Goal: Transaction & Acquisition: Book appointment/travel/reservation

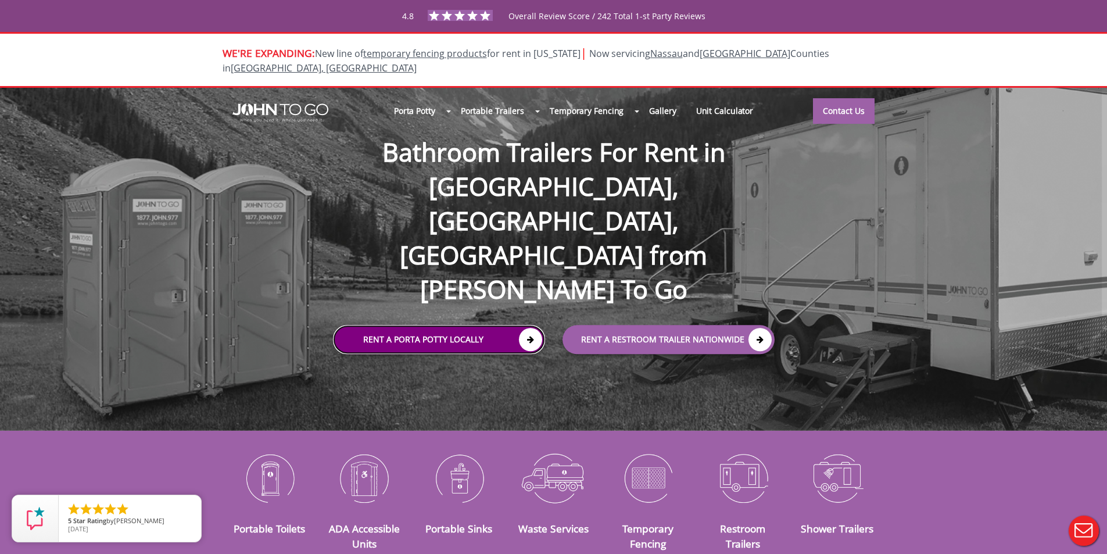
click at [465, 325] on link "Rent a Porta Potty Locally" at bounding box center [439, 339] width 212 height 29
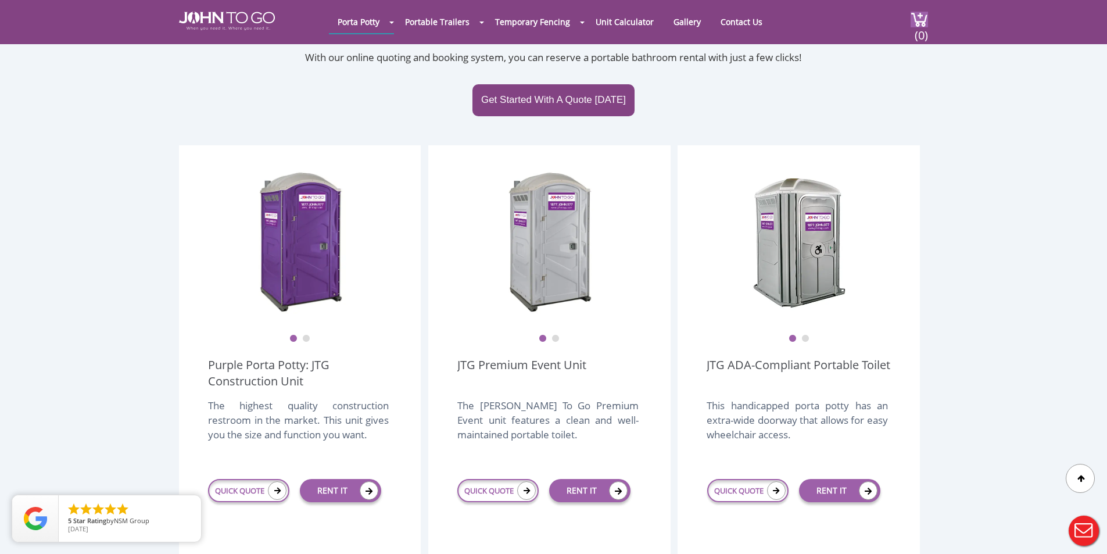
scroll to position [232, 0]
click at [583, 478] on link "RENT IT" at bounding box center [589, 489] width 81 height 23
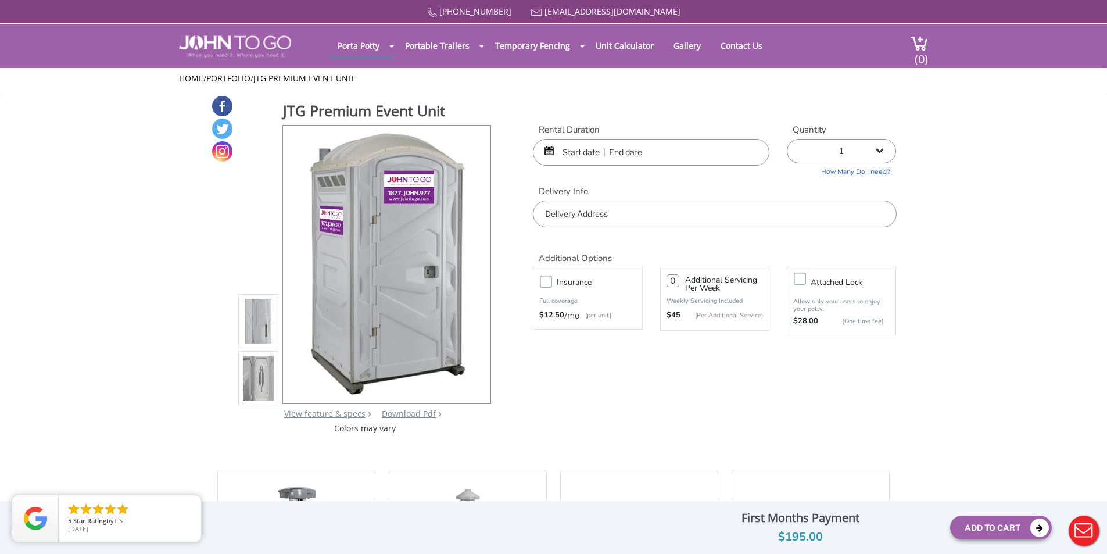
click at [590, 153] on input "text" at bounding box center [651, 152] width 236 height 27
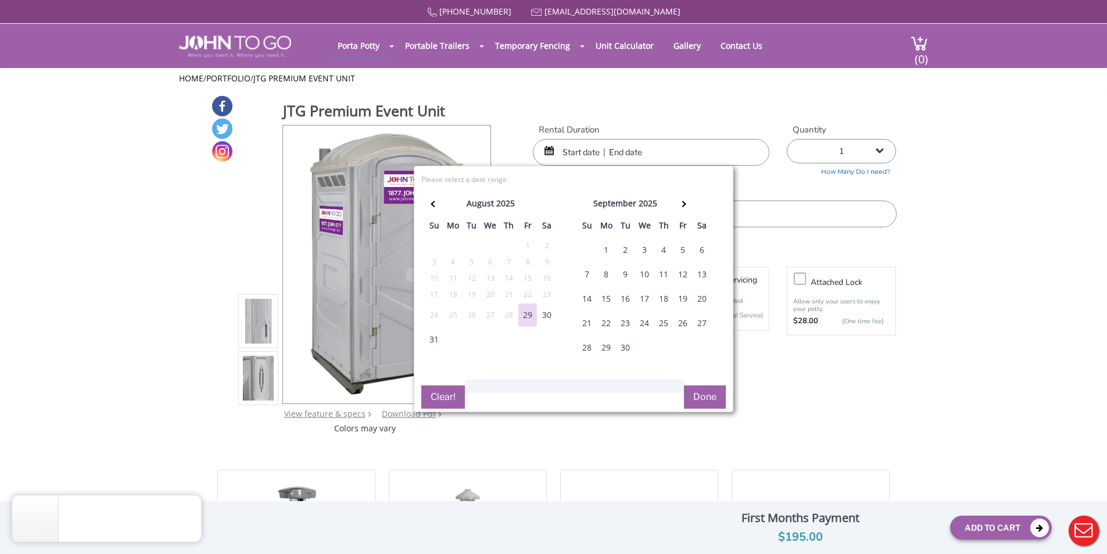
click at [608, 302] on div "15" at bounding box center [606, 298] width 19 height 23
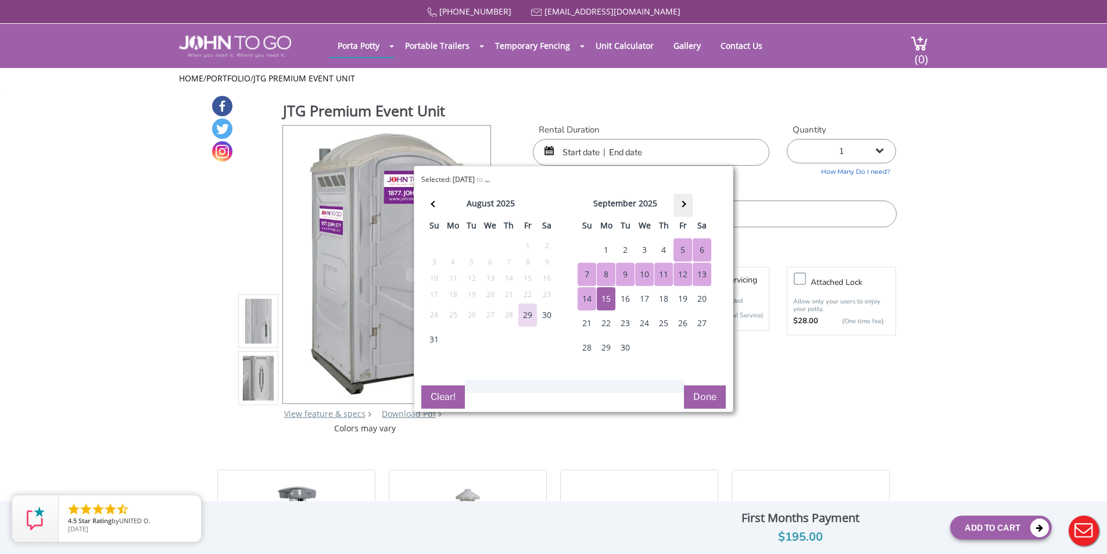
click at [681, 201] on span at bounding box center [682, 203] width 6 height 6
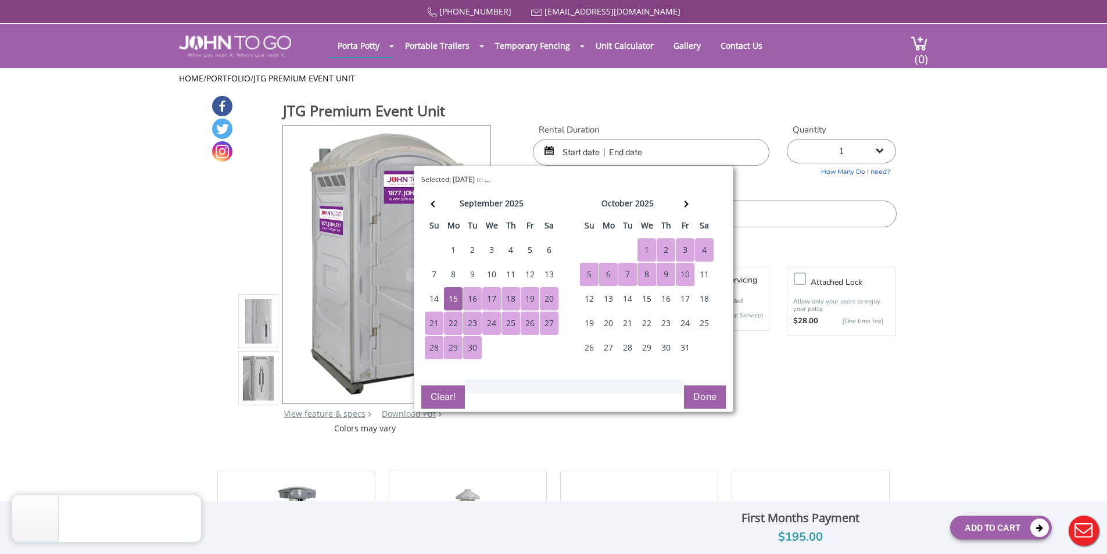
click at [684, 271] on div "10" at bounding box center [685, 274] width 19 height 23
type input "[DATE] to [DATE]"
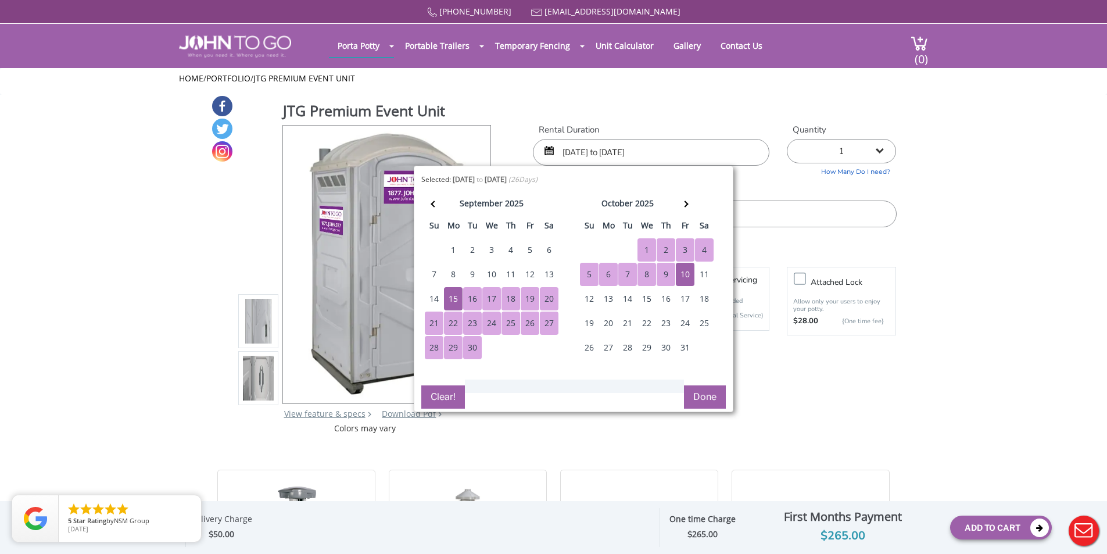
click at [705, 392] on button "Done" at bounding box center [705, 396] width 42 height 23
